Goal: Transaction & Acquisition: Purchase product/service

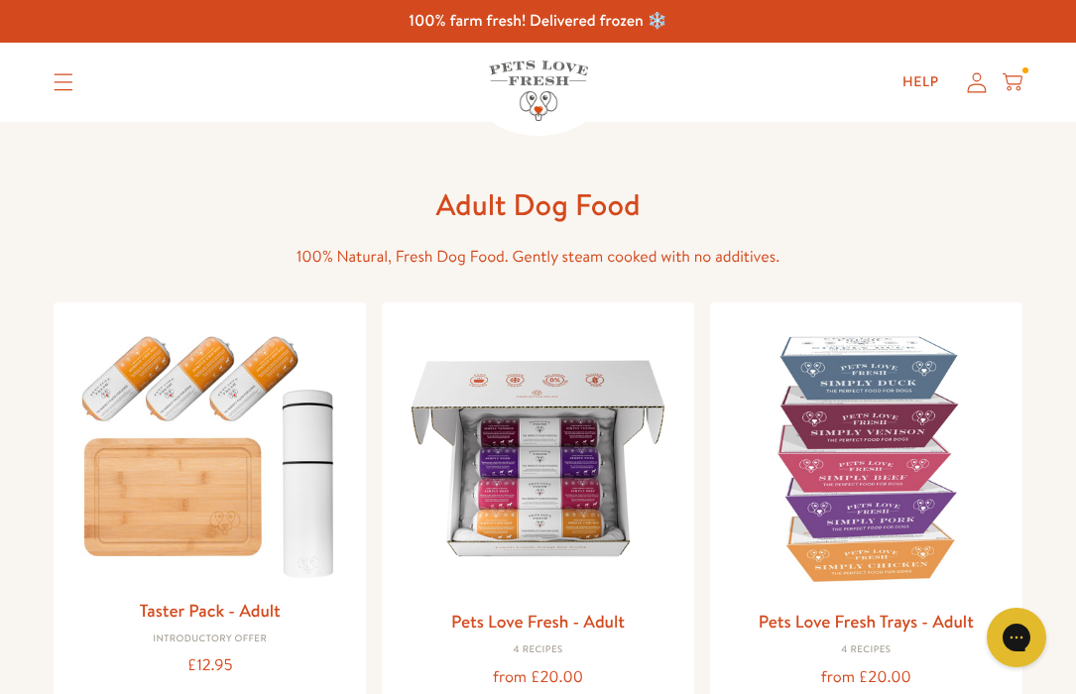
click at [0, 0] on link "Shop All" at bounding box center [0, 0] width 0 height 0
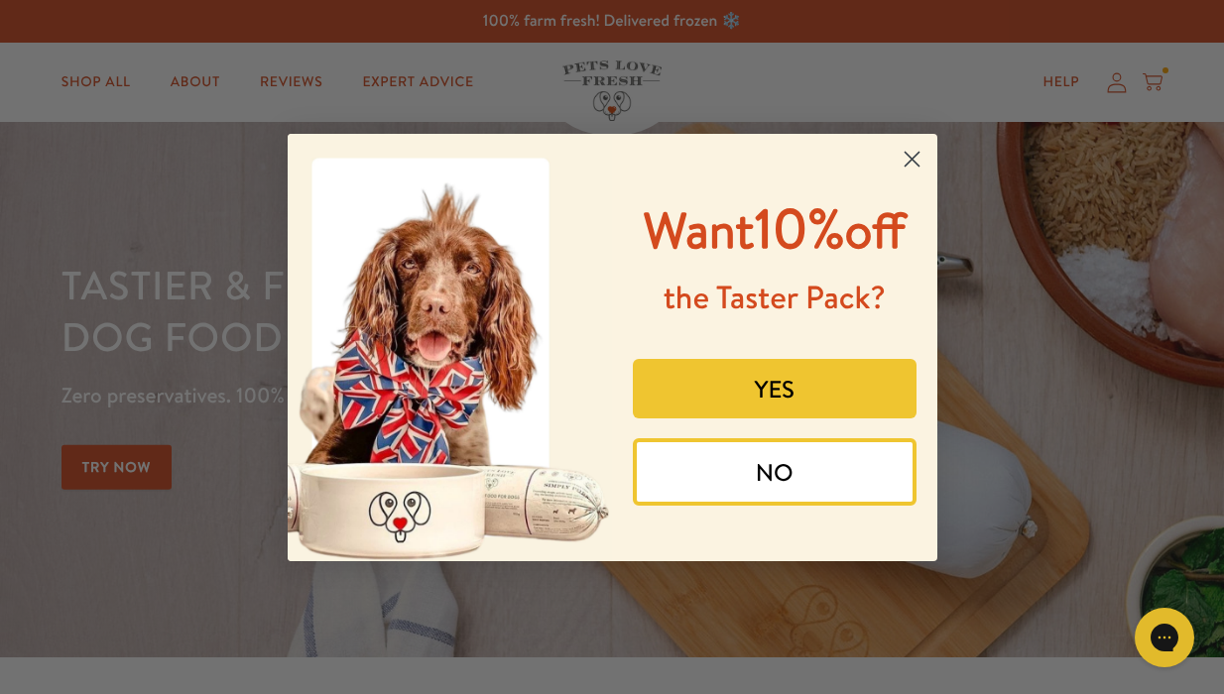
click at [906, 155] on circle "Close dialog" at bounding box center [911, 158] width 33 height 33
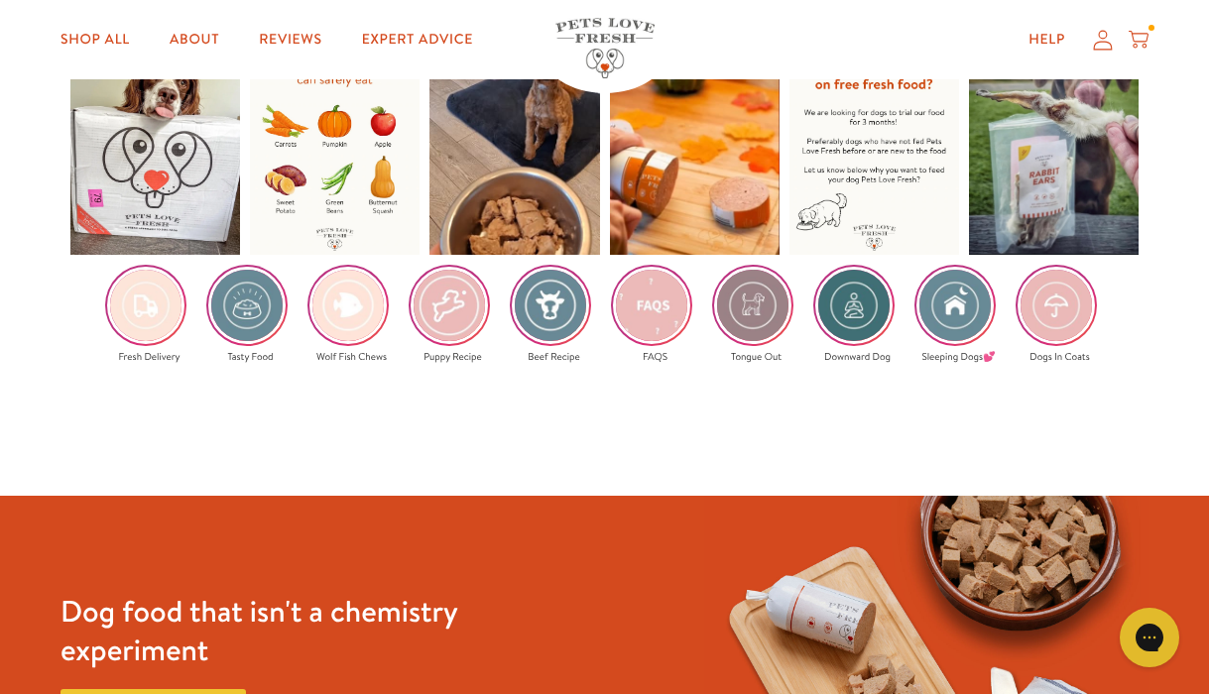
scroll to position [2796, 0]
